Goal: Register for event/course

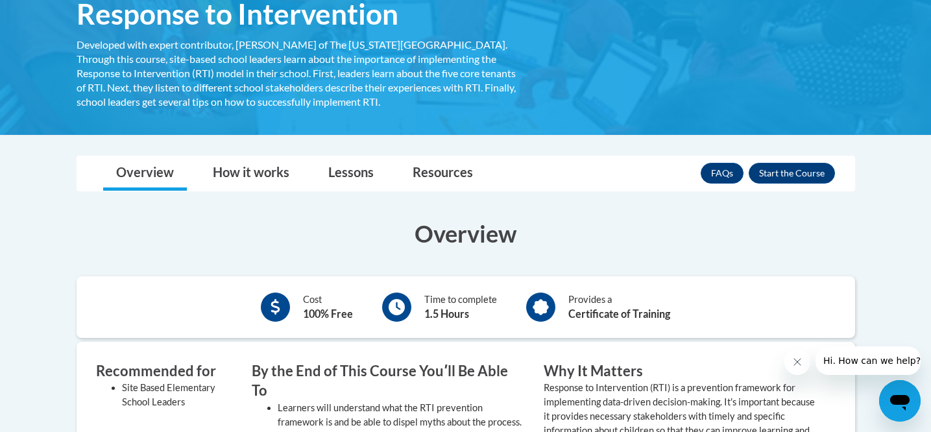
scroll to position [234, 0]
click at [800, 171] on button "Enroll" at bounding box center [792, 172] width 86 height 21
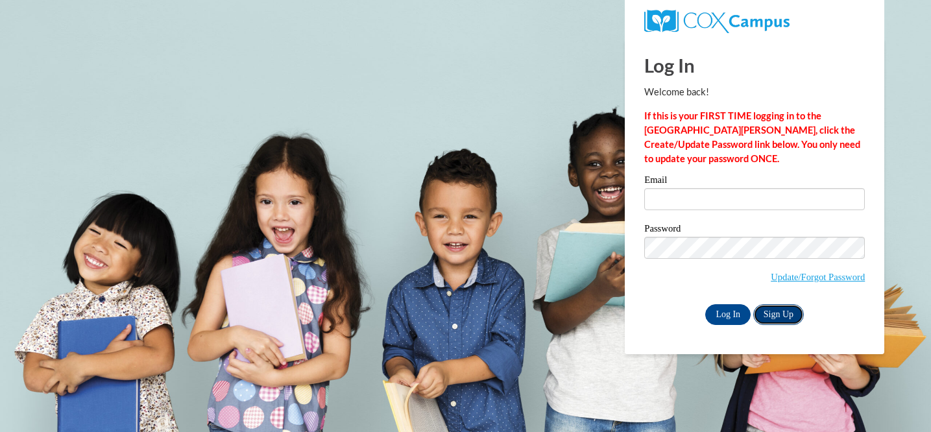
click at [788, 311] on link "Sign Up" at bounding box center [778, 314] width 51 height 21
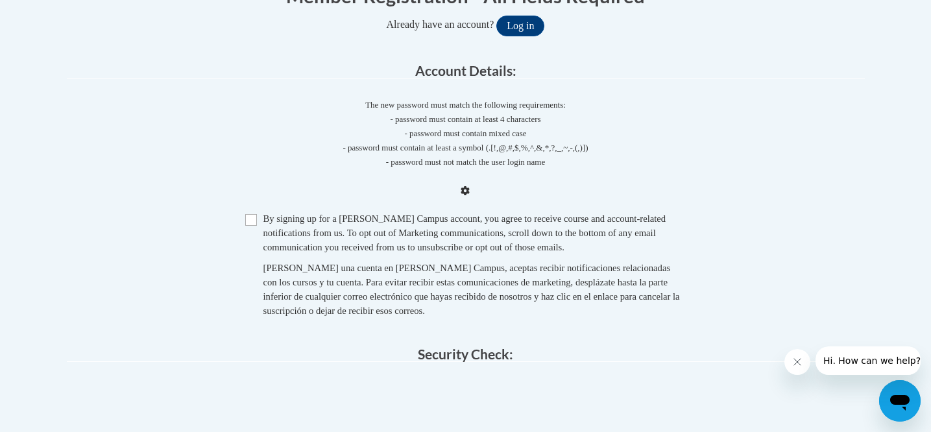
scroll to position [296, 0]
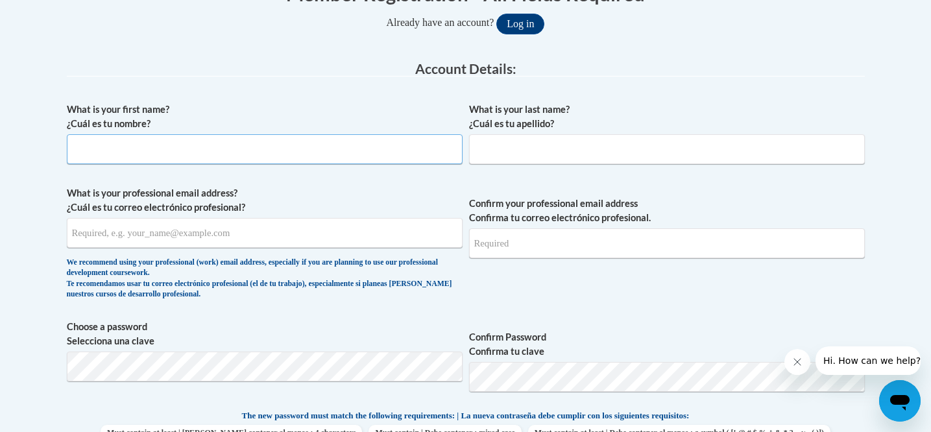
click at [217, 160] on input "What is your first name? ¿Cuál es tu nombre?" at bounding box center [265, 149] width 396 height 30
click at [265, 152] on input "What is your first name? ¿Cuál es tu nombre?" at bounding box center [265, 149] width 396 height 30
type input "Paige"
click at [523, 165] on div "What is your last name? ¿Cuál es tu apellido?" at bounding box center [667, 137] width 396 height 71
click at [523, 157] on input "What is your last name? ¿Cuál es tu apellido?" at bounding box center [667, 149] width 396 height 30
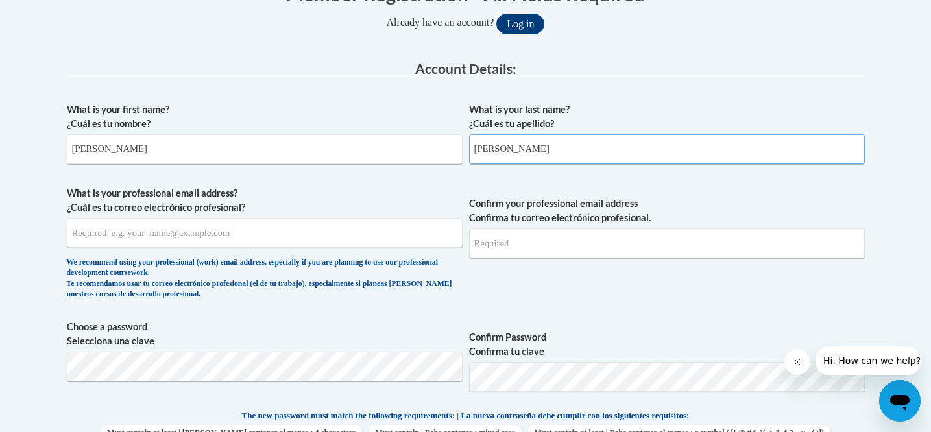
type input "Forman"
click at [143, 235] on input "What is your professional email address? ¿Cuál es tu correo electrónico profesi…" at bounding box center [265, 233] width 396 height 30
type input "p"
type input "Prform6570@ung.edu"
click at [531, 247] on input "Confirm your professional email address Confirma tu correo electrónico profesio…" at bounding box center [667, 243] width 396 height 30
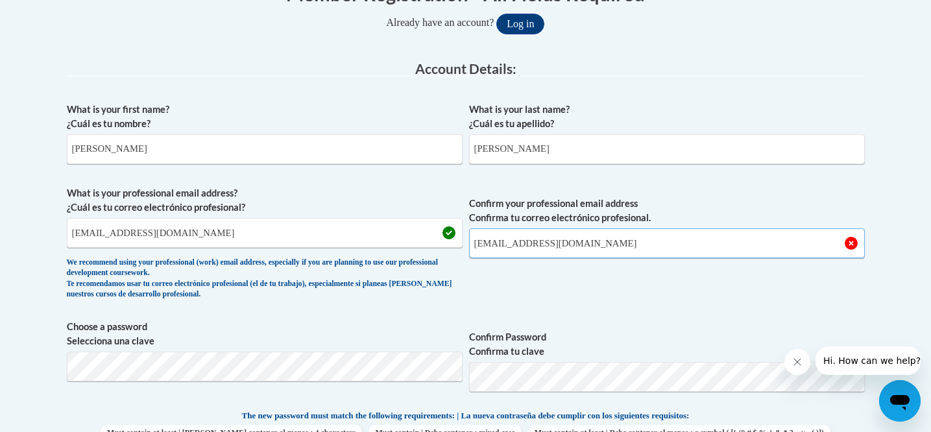
type input "Prform6570@ung.edu"
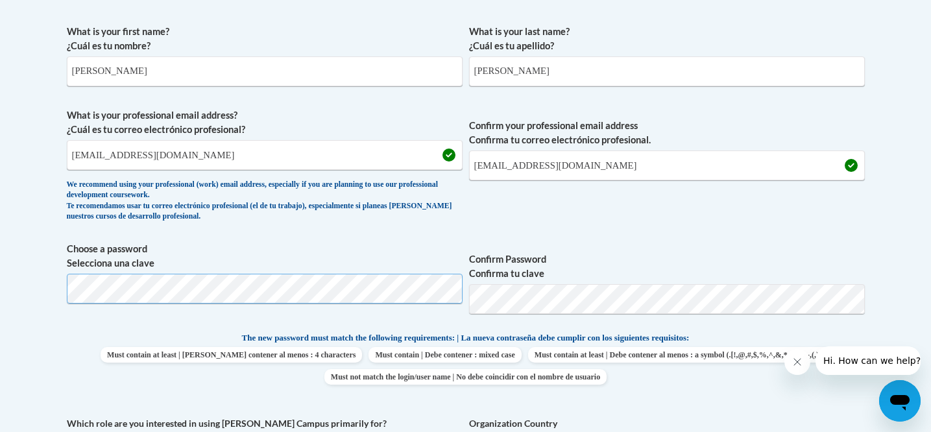
scroll to position [385, 0]
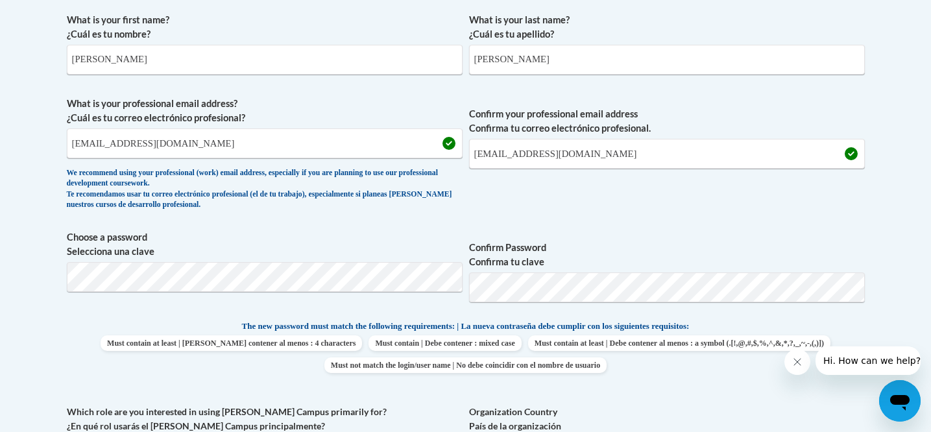
click at [555, 309] on span "Confirm Password Confirma tu clave" at bounding box center [667, 271] width 396 height 82
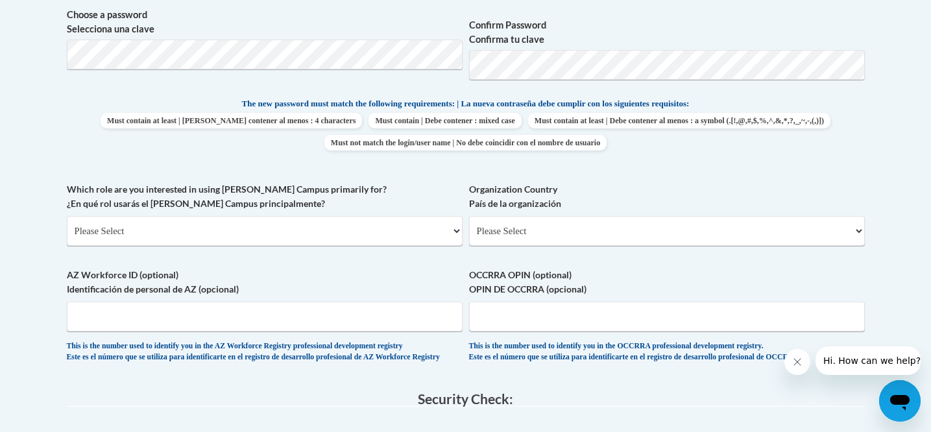
scroll to position [649, 0]
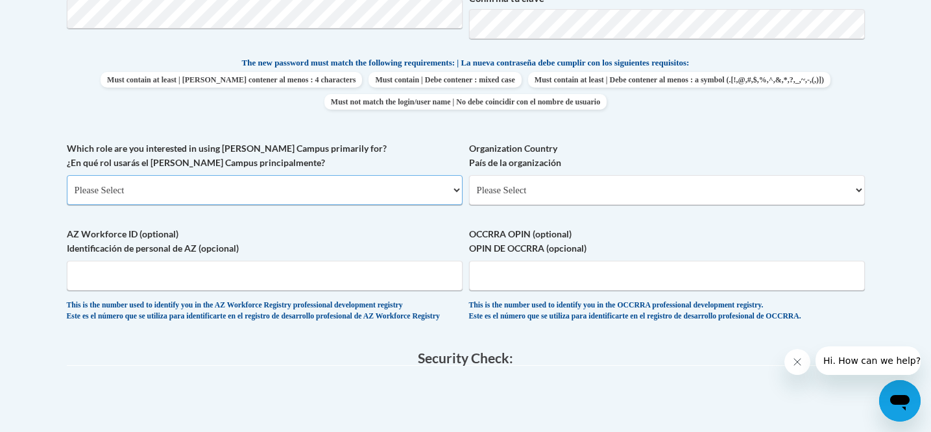
click at [412, 178] on select "Please Select College/University | Colegio/Universidad Community/Nonprofit Part…" at bounding box center [265, 190] width 396 height 30
select select "5a18ea06-2b54-4451-96f2-d152daf9eac5"
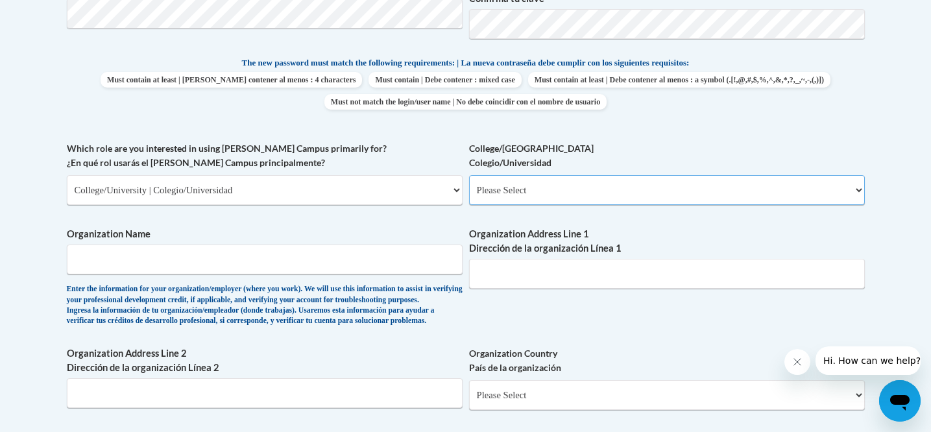
click at [516, 196] on select "Please Select College/University Staff | Empleado universitario College/Univers…" at bounding box center [667, 190] width 396 height 30
select select "99b32b07-cffc-426c-8bf6-0cd77760d84b"
click at [391, 247] on input "Organization Name" at bounding box center [265, 260] width 396 height 30
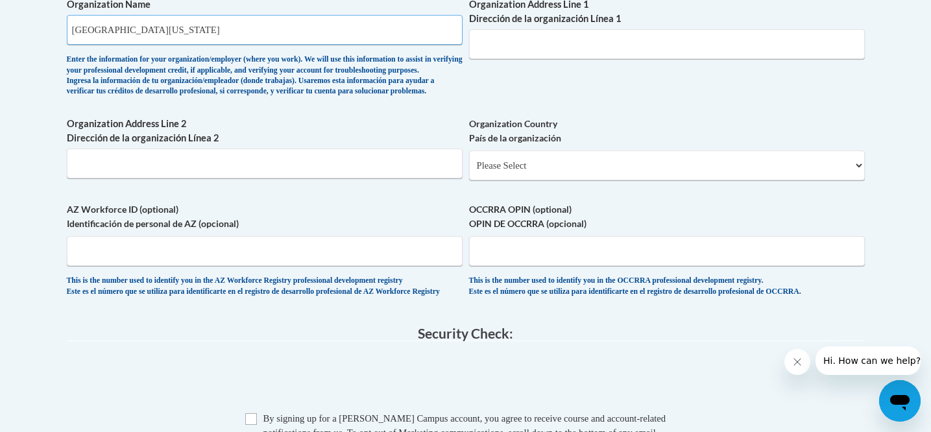
scroll to position [880, 0]
type input "University of North Georgia"
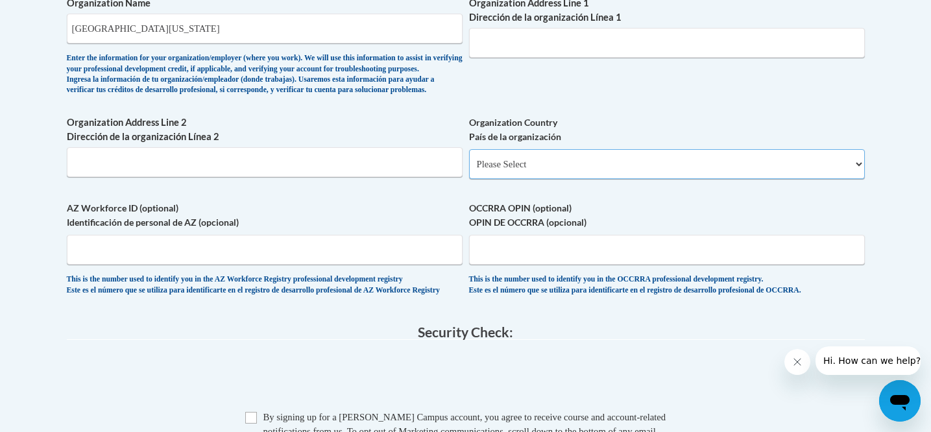
click at [536, 179] on select "Please Select United States | Estados Unidos Outside of the United States | Fue…" at bounding box center [667, 164] width 396 height 30
select select "ad49bcad-a171-4b2e-b99c-48b446064914"
select select
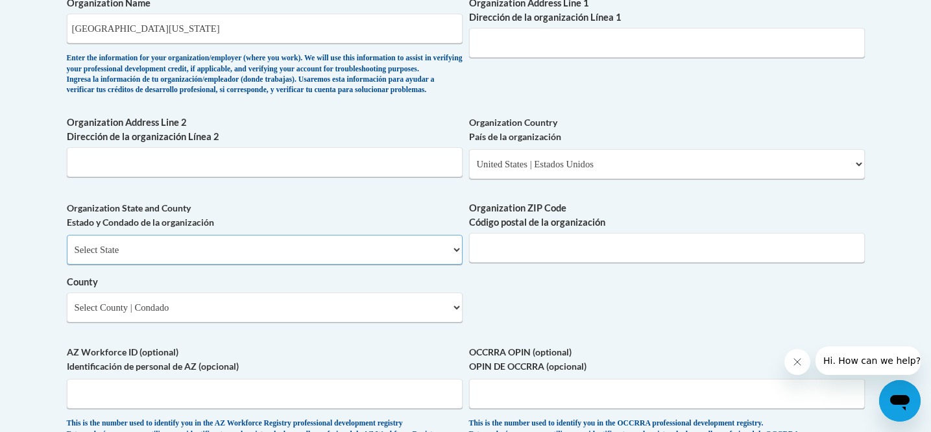
click at [380, 265] on select "Select State Alabama Alaska Arizona Arkansas California Colorado Connecticut De…" at bounding box center [265, 250] width 396 height 30
select select "Georgia"
click at [398, 322] on select "Select County Appling Atkinson Bacon Baker Baldwin Banks Barrow Bartow Ben Hill…" at bounding box center [265, 308] width 396 height 30
click at [505, 40] on input "Organization Address Line 1 Dirección de la organización Línea 1" at bounding box center [667, 43] width 396 height 30
paste input "82 College Cir, Dahlonega, GA"
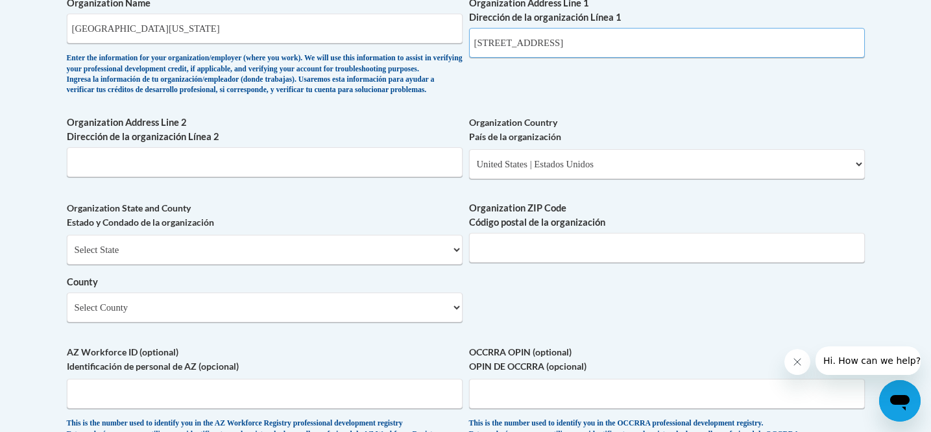
type input "82 College Cir, Dahlonega, GA 30597"
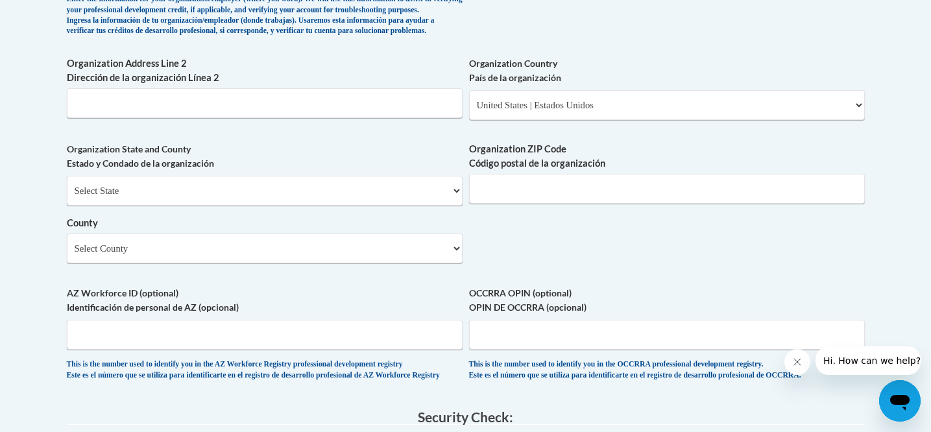
scroll to position [940, 0]
click at [519, 202] on input "Organization ZIP Code Código postal de la organización" at bounding box center [667, 188] width 396 height 30
type input "30597"
click at [409, 262] on select "Select County Appling Atkinson Bacon Baker Baldwin Banks Barrow Bartow Ben Hill…" at bounding box center [265, 247] width 396 height 30
click at [291, 262] on select "Select County Appling Atkinson Bacon Baker Baldwin Banks Barrow Bartow Ben Hill…" at bounding box center [265, 247] width 396 height 30
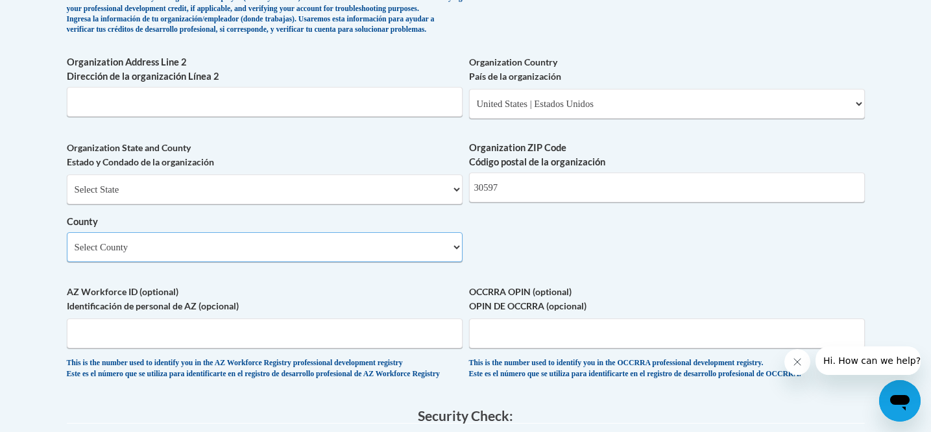
select select "Lumpkin"
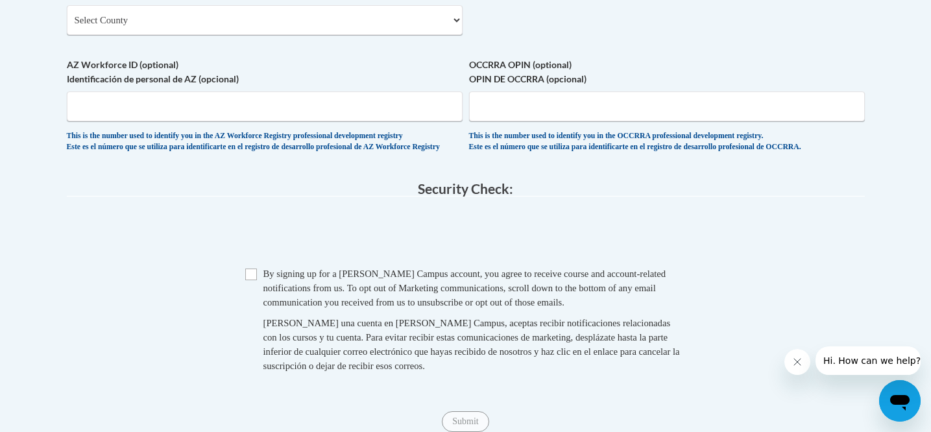
scroll to position [1169, 0]
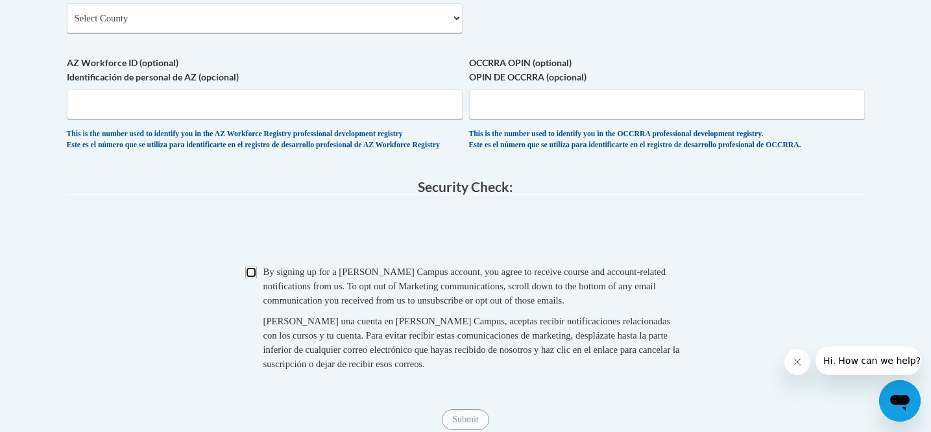
click at [249, 278] on input "Checkbox" at bounding box center [251, 273] width 12 height 12
checkbox input "true"
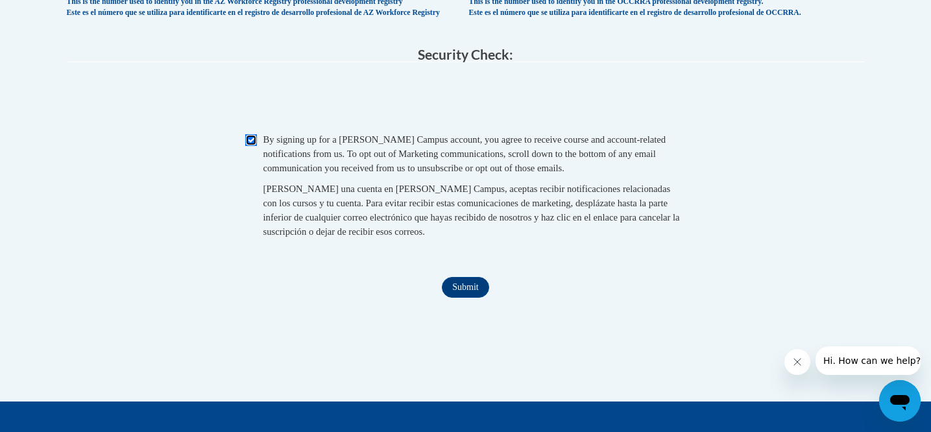
scroll to position [1325, 0]
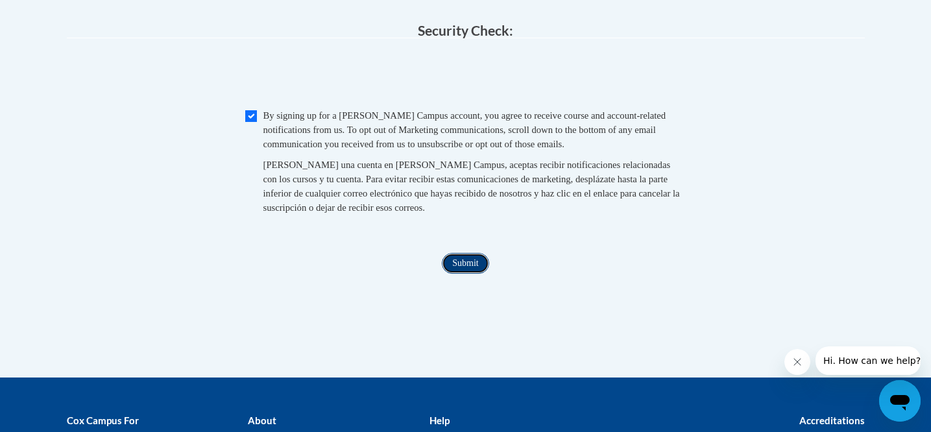
click at [472, 274] on input "Submit" at bounding box center [465, 263] width 47 height 21
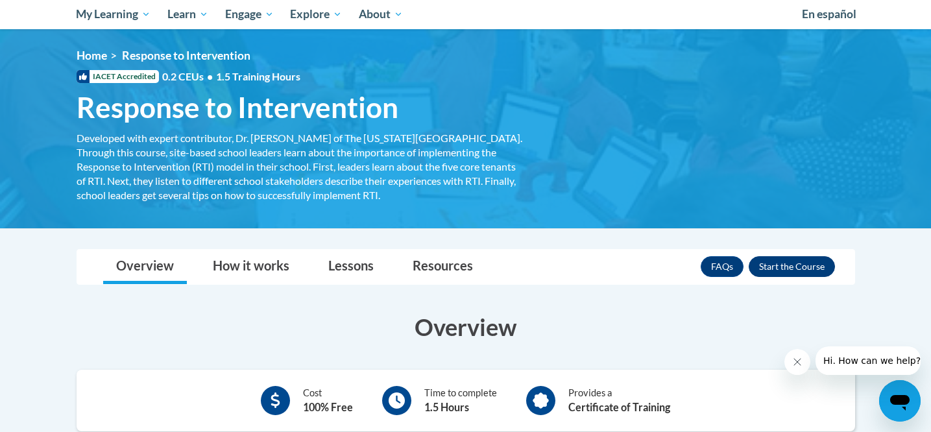
scroll to position [141, 0]
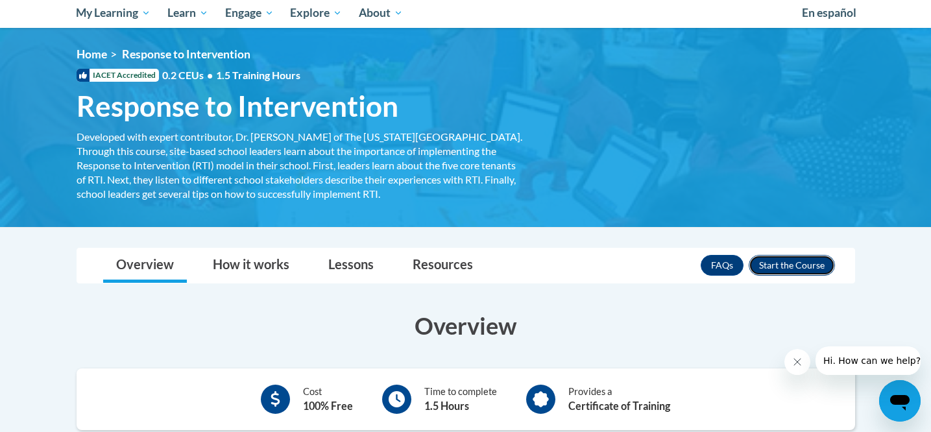
click at [791, 271] on button "Enroll" at bounding box center [792, 265] width 86 height 21
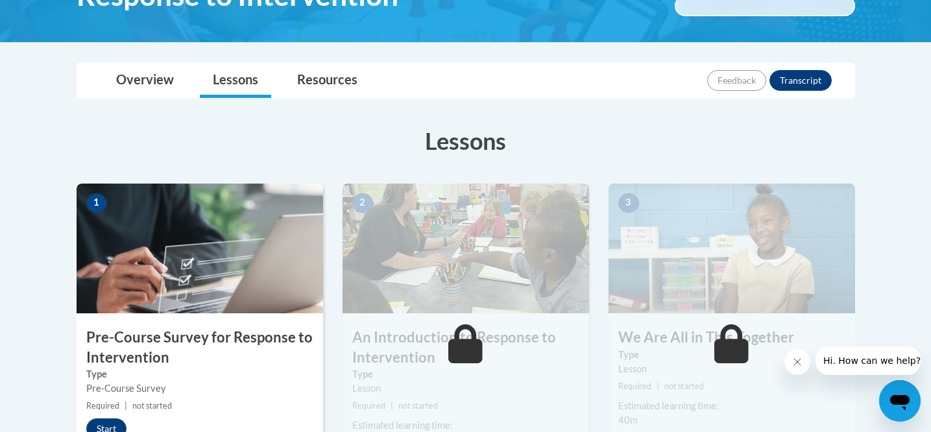
scroll to position [369, 0]
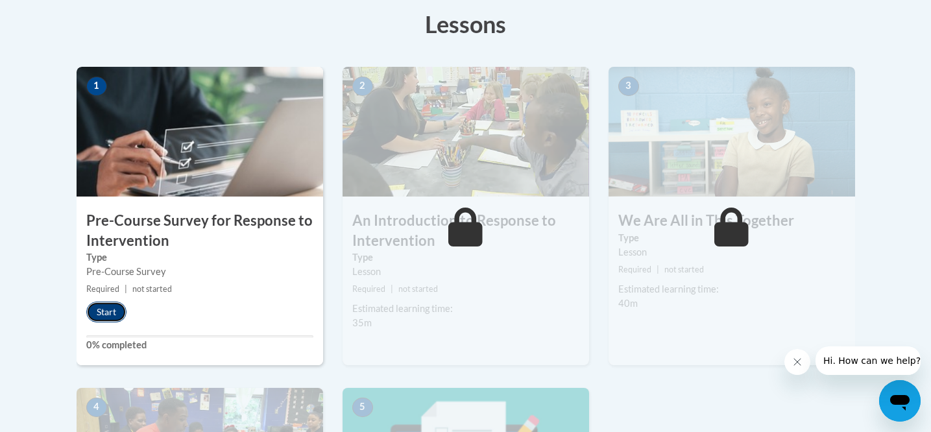
click at [108, 311] on button "Start" at bounding box center [106, 312] width 40 height 21
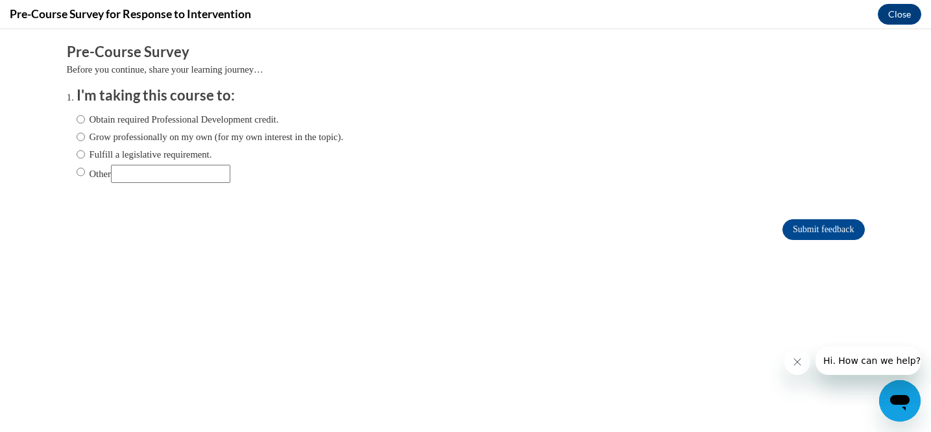
scroll to position [0, 0]
click at [94, 177] on label "Other" at bounding box center [154, 174] width 154 height 18
click at [85, 177] on input "Other" at bounding box center [81, 172] width 8 height 14
radio input "true"
click at [202, 183] on div "Obtain required Professional Development credit. Grow professionally on my own …" at bounding box center [210, 148] width 267 height 84
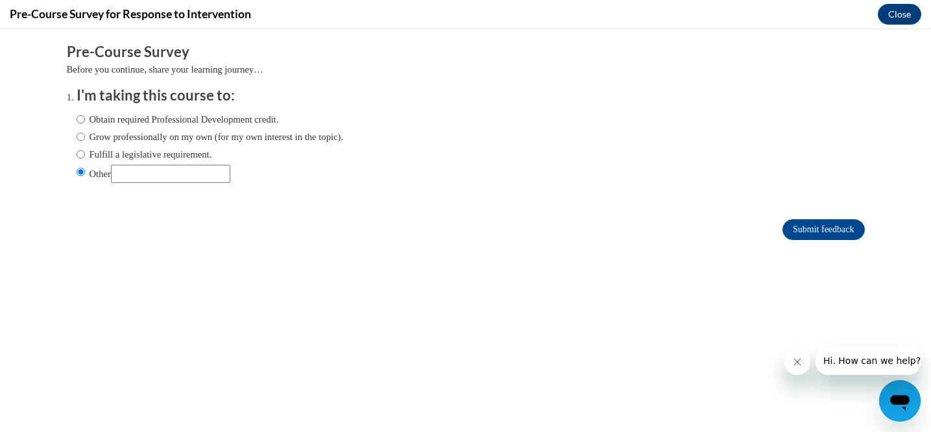
click at [201, 179] on input "Other" at bounding box center [170, 174] width 119 height 18
type input "For College"
click at [789, 225] on input "Submit feedback" at bounding box center [823, 229] width 82 height 21
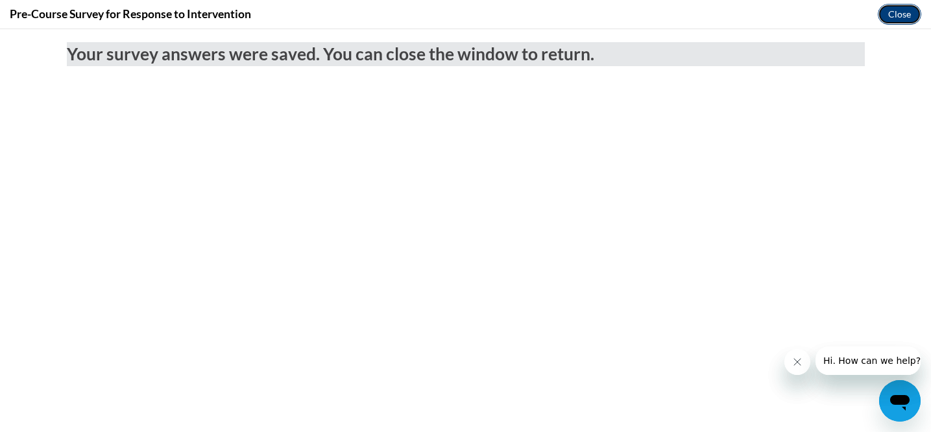
click at [893, 9] on button "Close" at bounding box center [899, 14] width 43 height 21
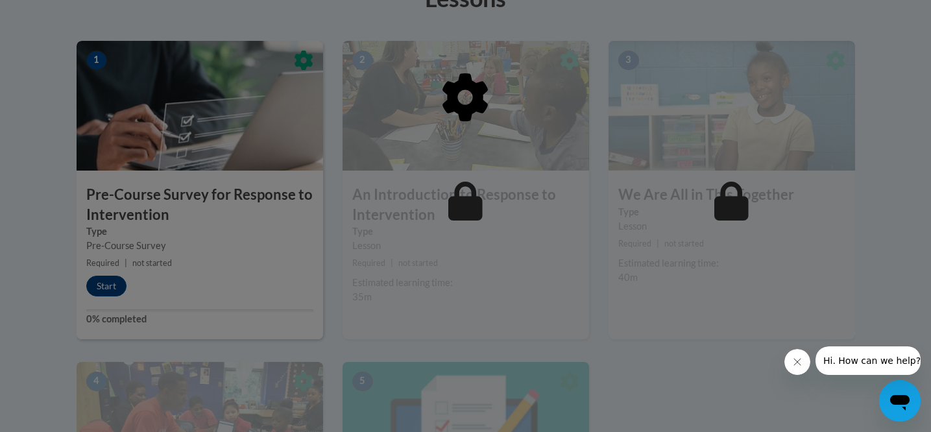
scroll to position [392, 0]
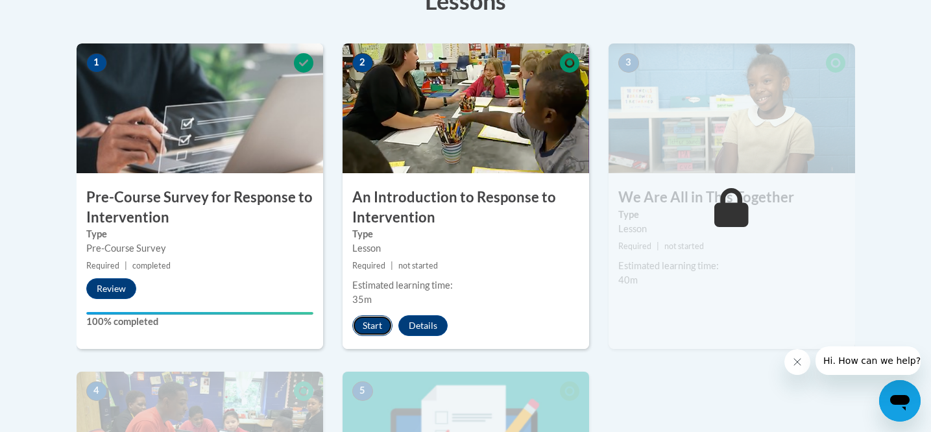
click at [375, 326] on button "Start" at bounding box center [372, 325] width 40 height 21
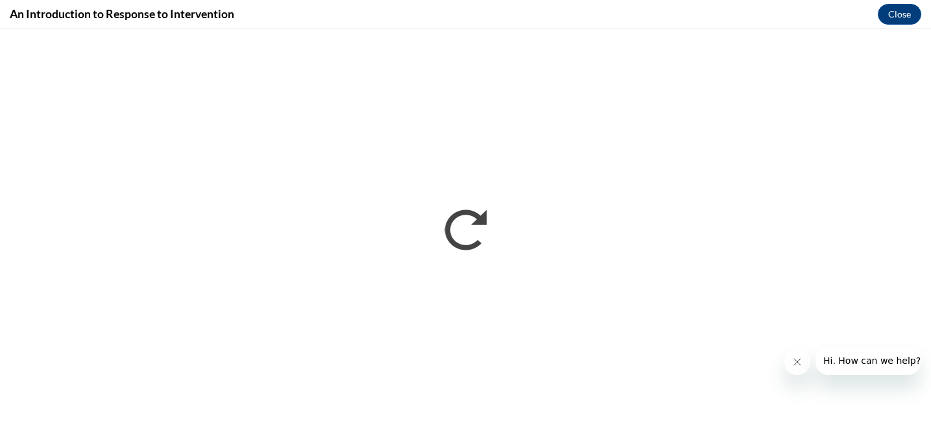
scroll to position [0, 0]
click at [799, 357] on icon "Close message from company" at bounding box center [797, 362] width 10 height 10
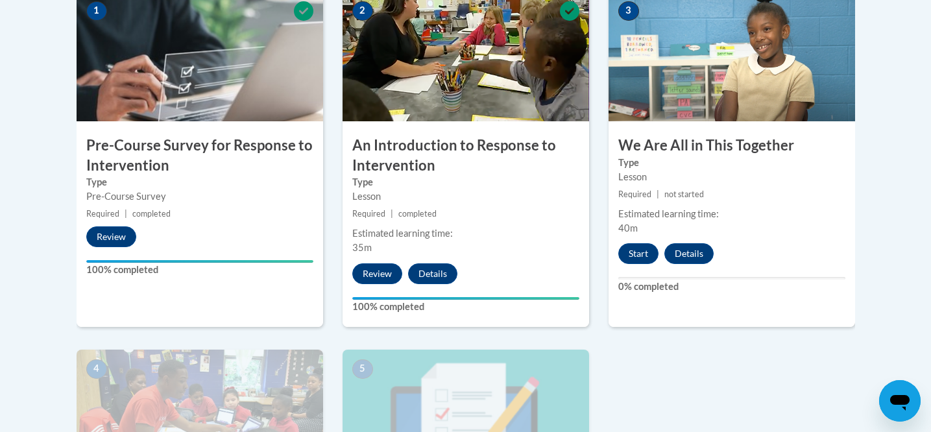
scroll to position [440, 0]
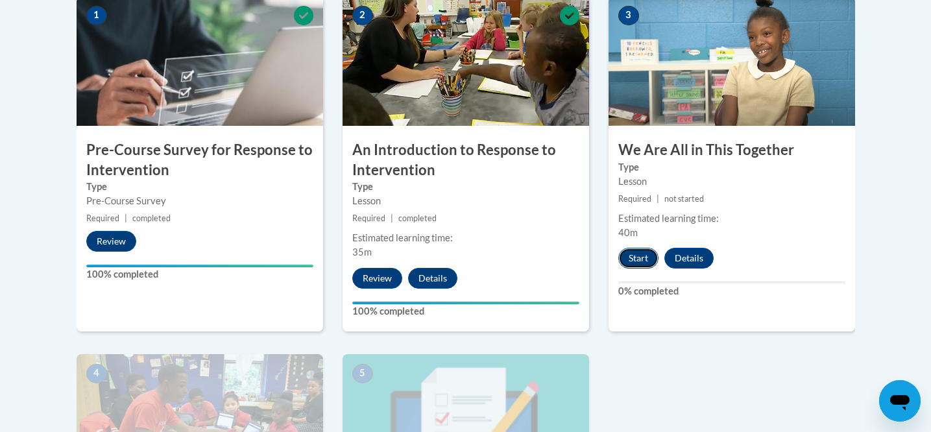
click at [640, 263] on button "Start" at bounding box center [638, 258] width 40 height 21
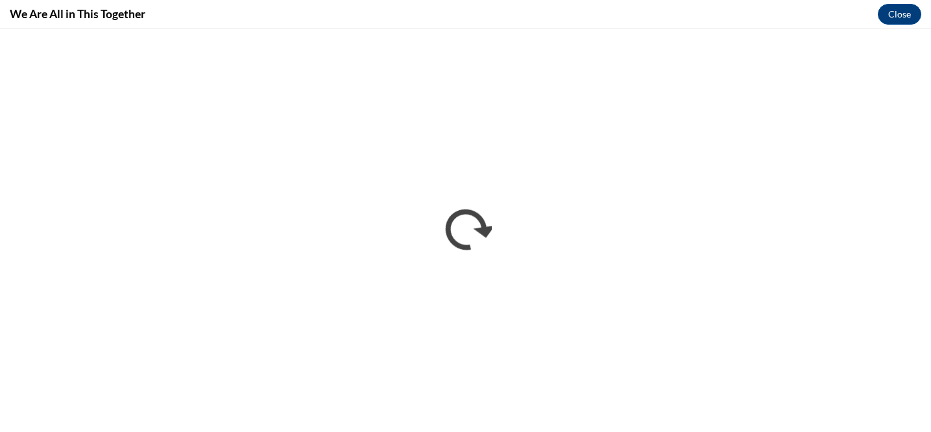
scroll to position [0, 0]
